Goal: Task Accomplishment & Management: Use online tool/utility

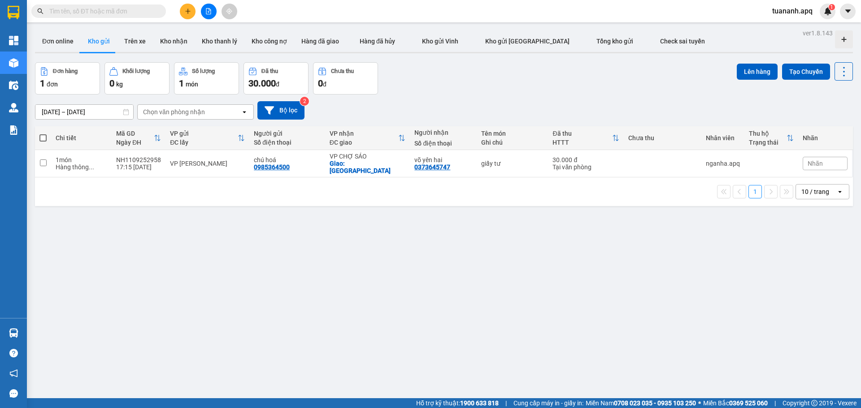
click at [796, 10] on span "tuananh.apq" at bounding box center [792, 10] width 55 height 11
click at [797, 32] on span "Đăng xuất" at bounding box center [798, 28] width 38 height 10
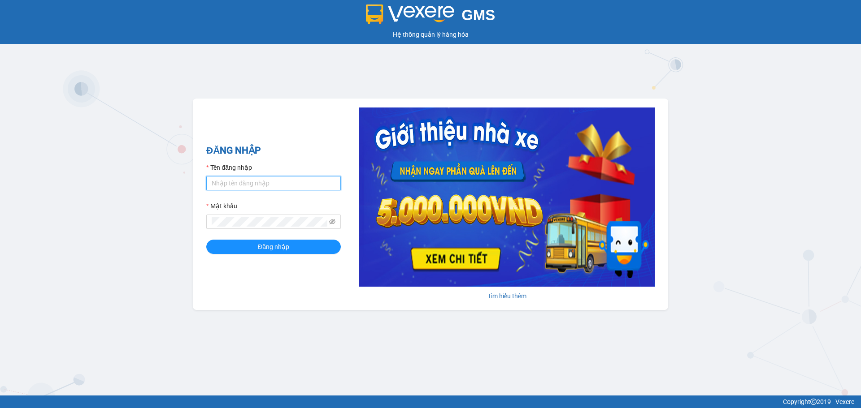
click at [259, 182] on input "Tên đăng nhập" at bounding box center [273, 183] width 135 height 14
type input "tantien.apq"
click at [206, 240] on button "Đăng nhập" at bounding box center [273, 247] width 135 height 14
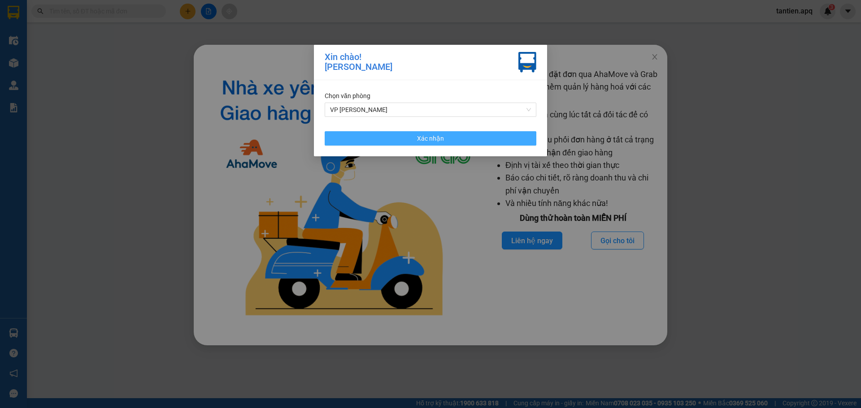
click at [462, 139] on button "Xác nhận" at bounding box center [431, 138] width 212 height 14
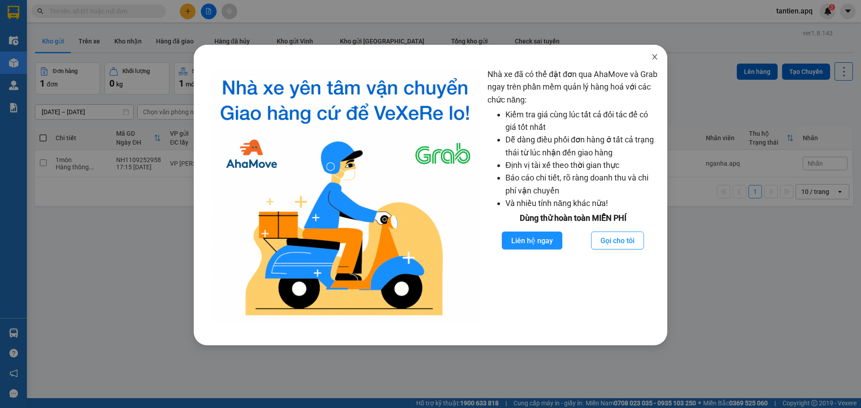
click at [656, 59] on icon "close" at bounding box center [654, 56] width 5 height 5
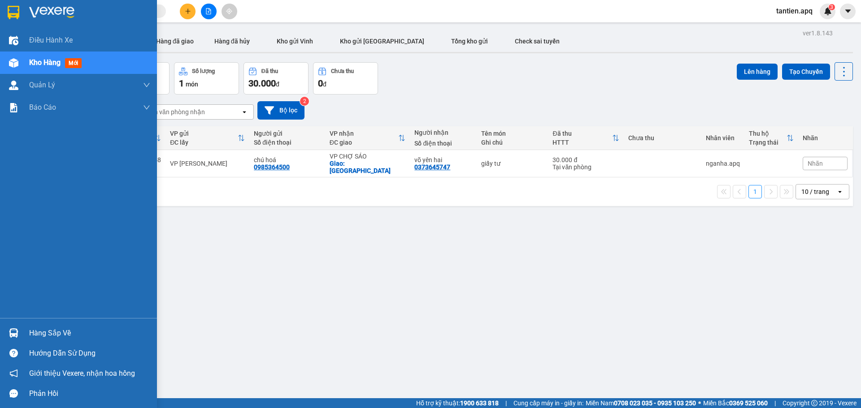
click at [21, 328] on div at bounding box center [14, 333] width 16 height 16
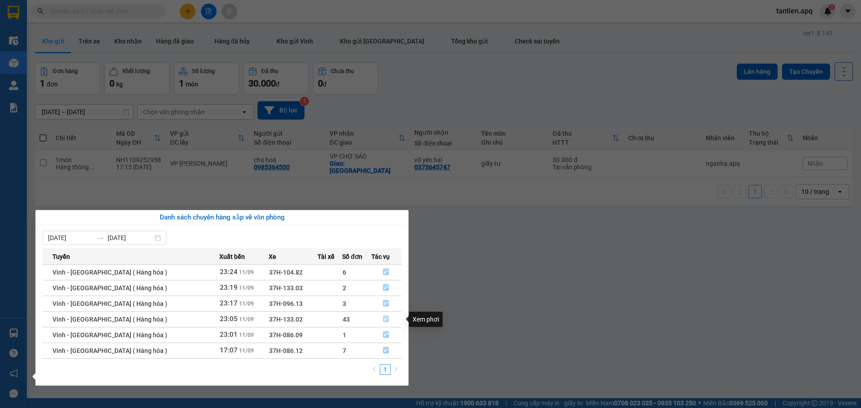
click at [384, 319] on icon "file-done" at bounding box center [386, 320] width 5 height 6
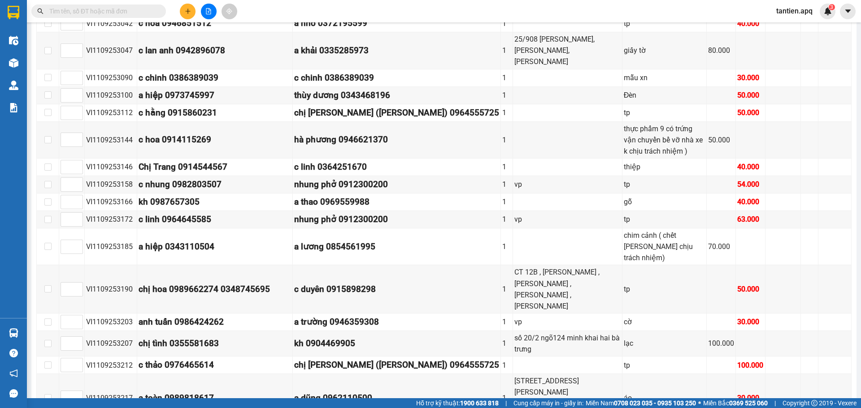
scroll to position [511, 0]
